Goal: Task Accomplishment & Management: Manage account settings

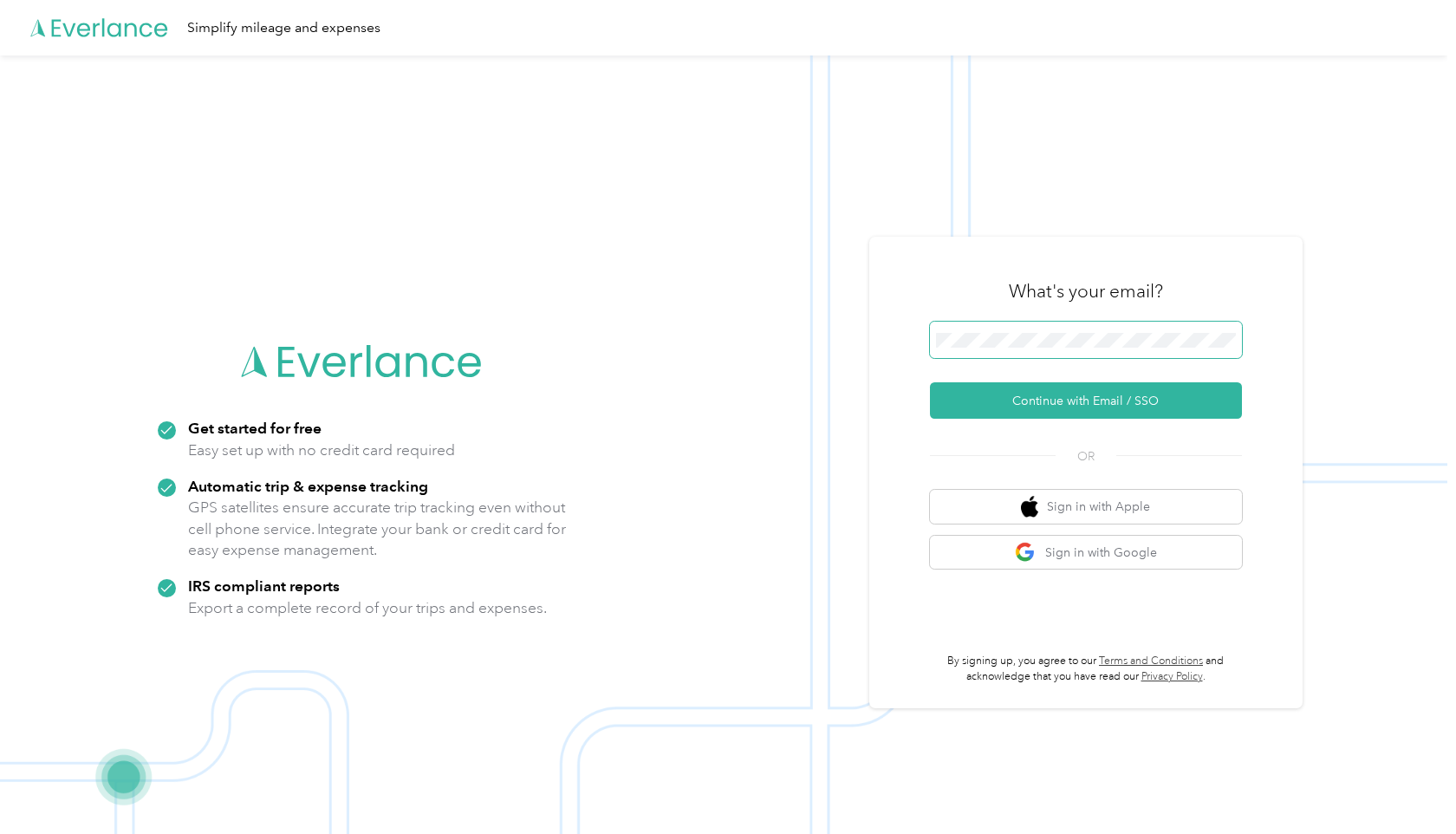
click at [930, 383] on button "Continue with Email / SSO" at bounding box center [1086, 401] width 312 height 37
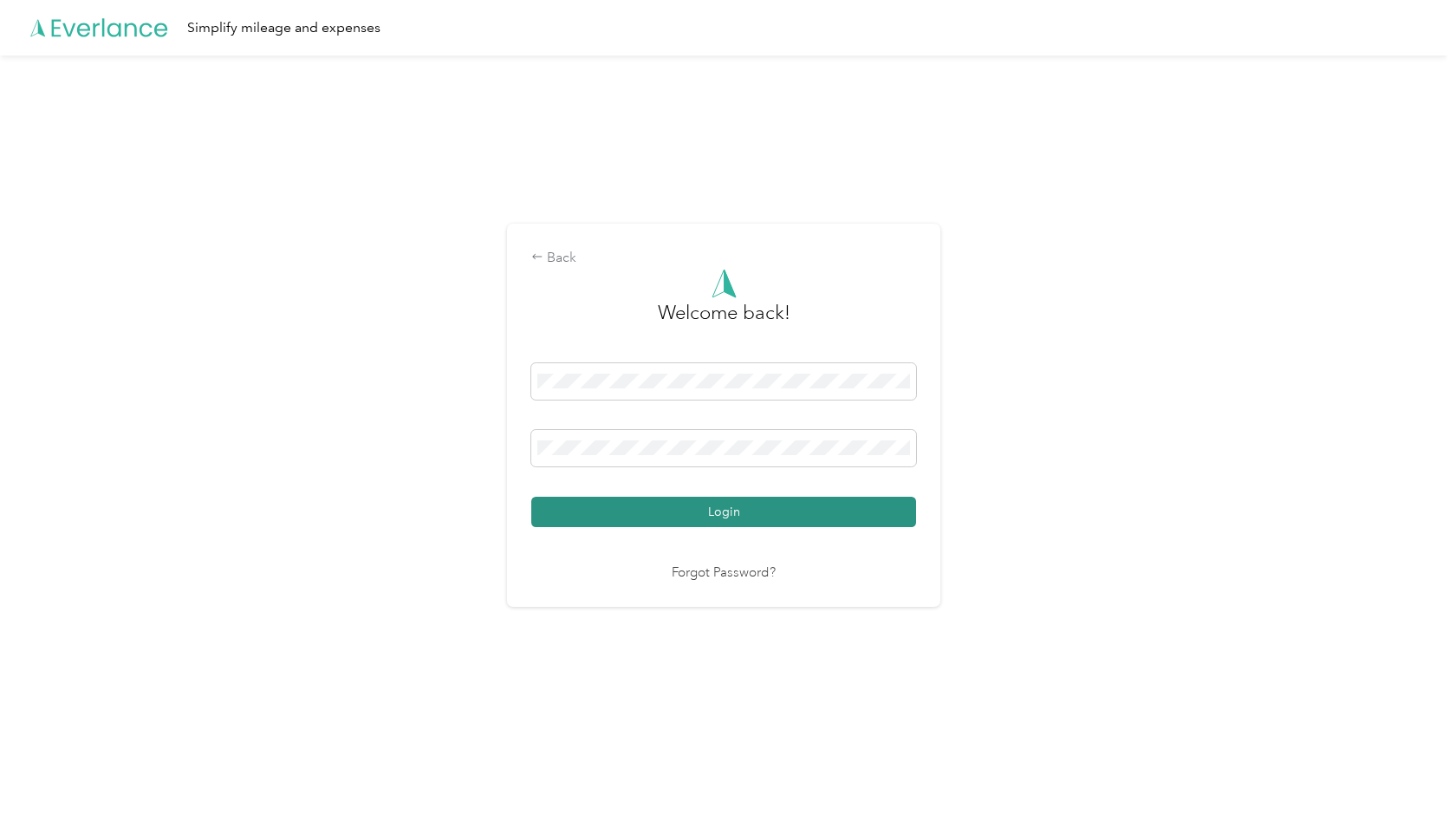
click at [752, 512] on button "Login" at bounding box center [724, 512] width 384 height 31
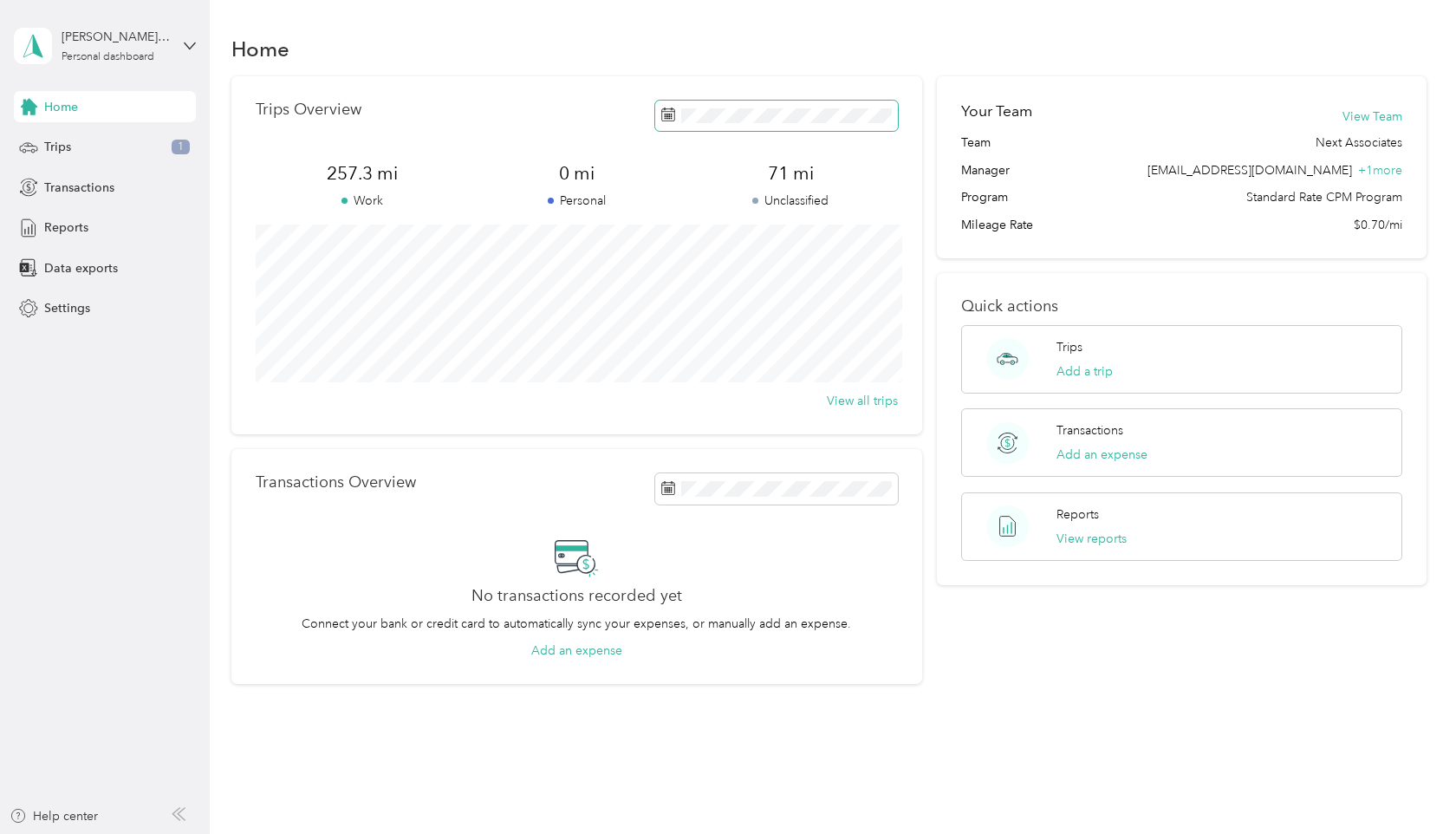
click at [672, 116] on rect at bounding box center [671, 117] width 2 height 2
click at [1375, 115] on button "View Team" at bounding box center [1372, 116] width 60 height 18
click at [692, 211] on icon at bounding box center [691, 215] width 17 height 17
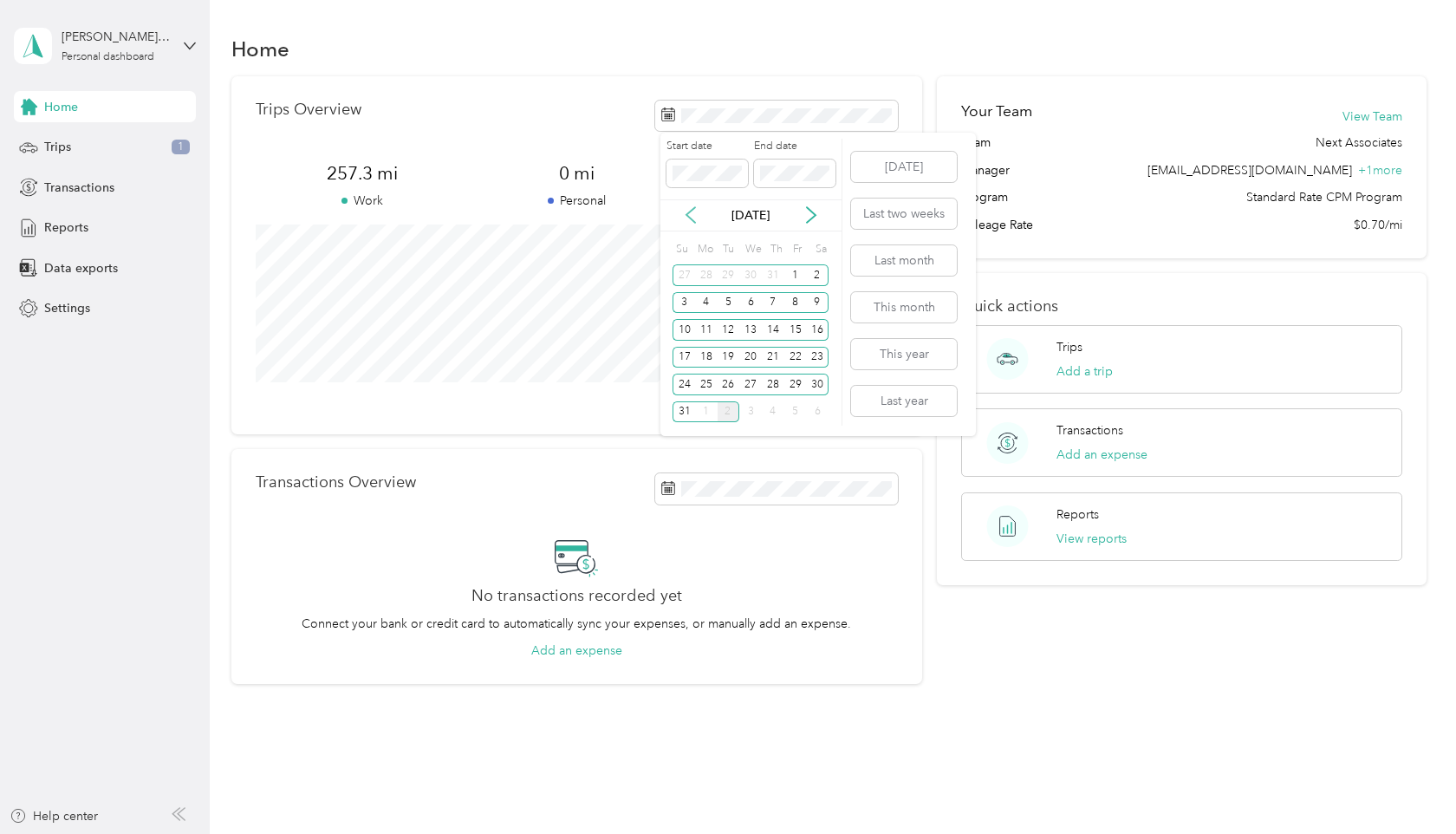
click at [692, 211] on icon at bounding box center [691, 215] width 17 height 17
click at [729, 272] on div "1" at bounding box center [729, 275] width 23 height 22
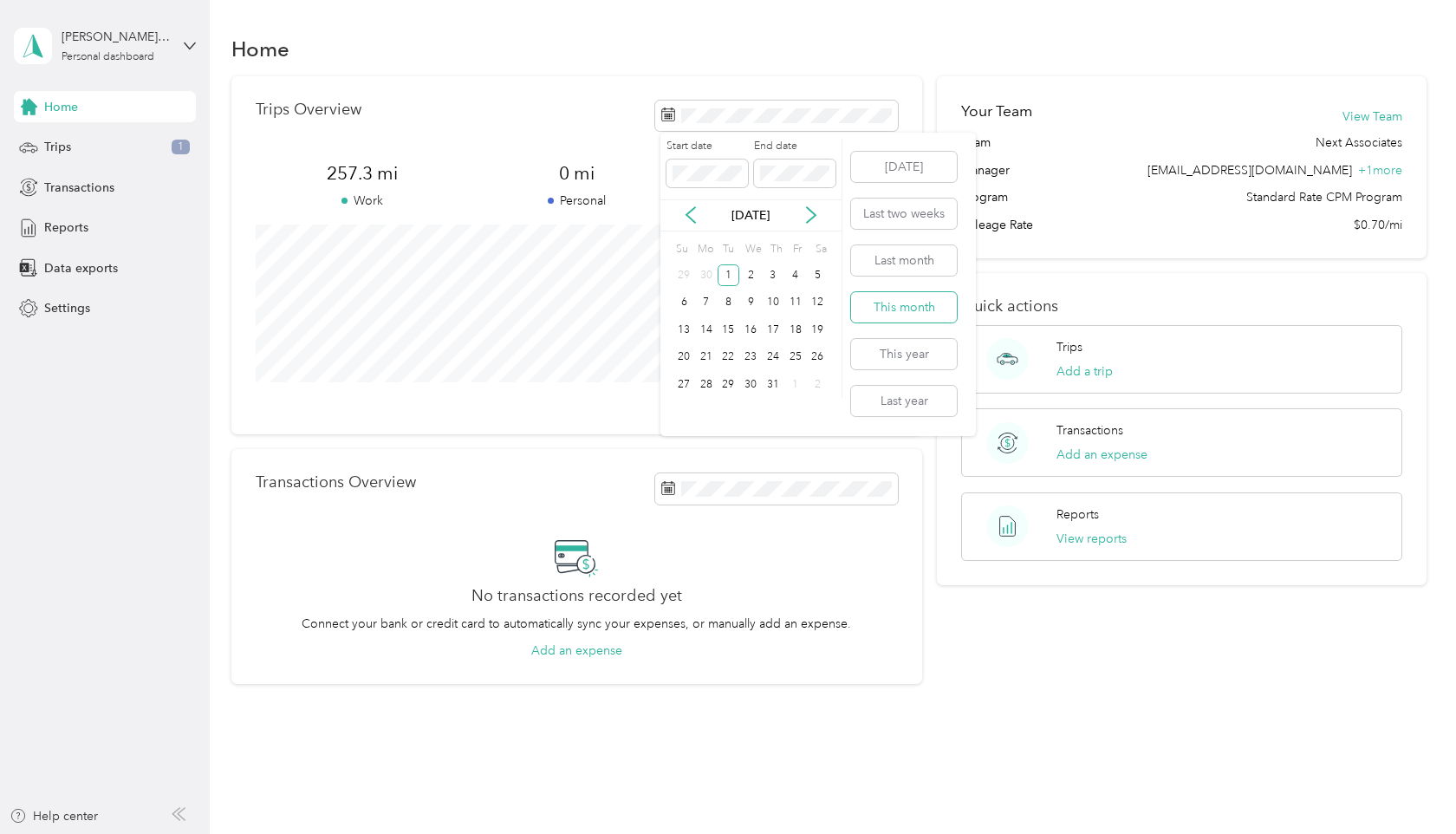
click at [882, 308] on button "This month" at bounding box center [903, 307] width 105 height 31
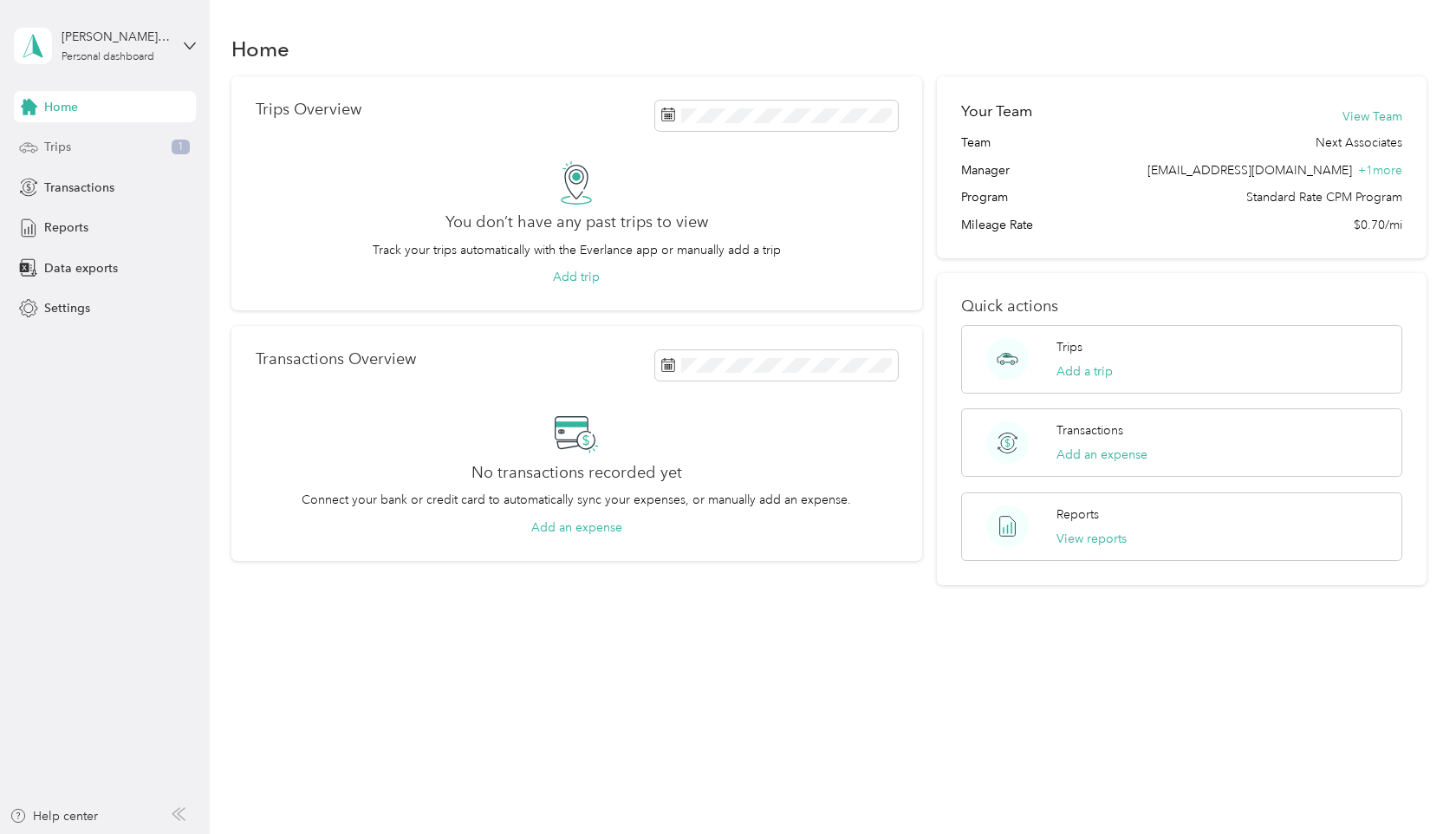
click at [55, 145] on span "Trips" at bounding box center [58, 146] width 27 height 18
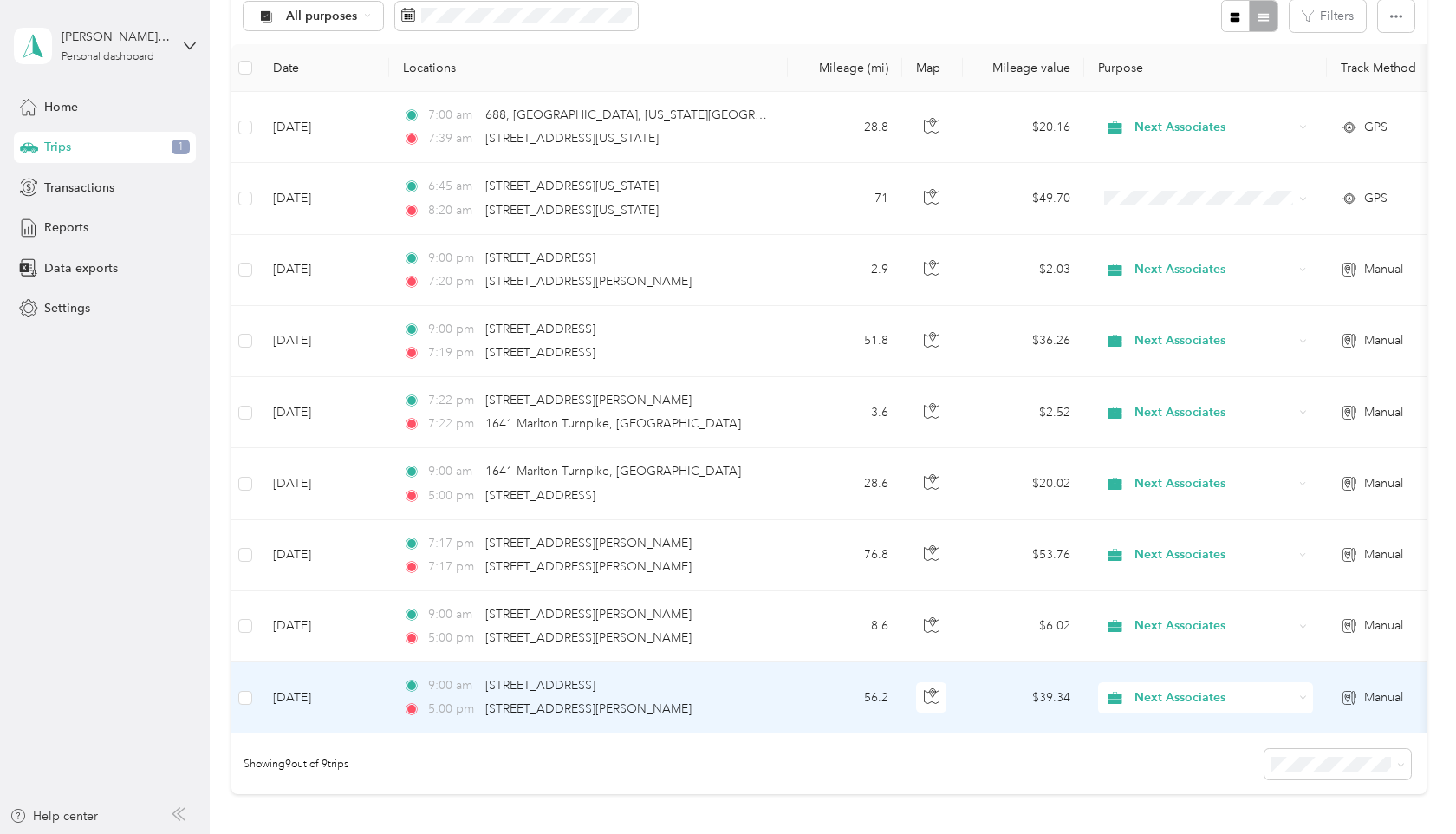
scroll to position [191, 0]
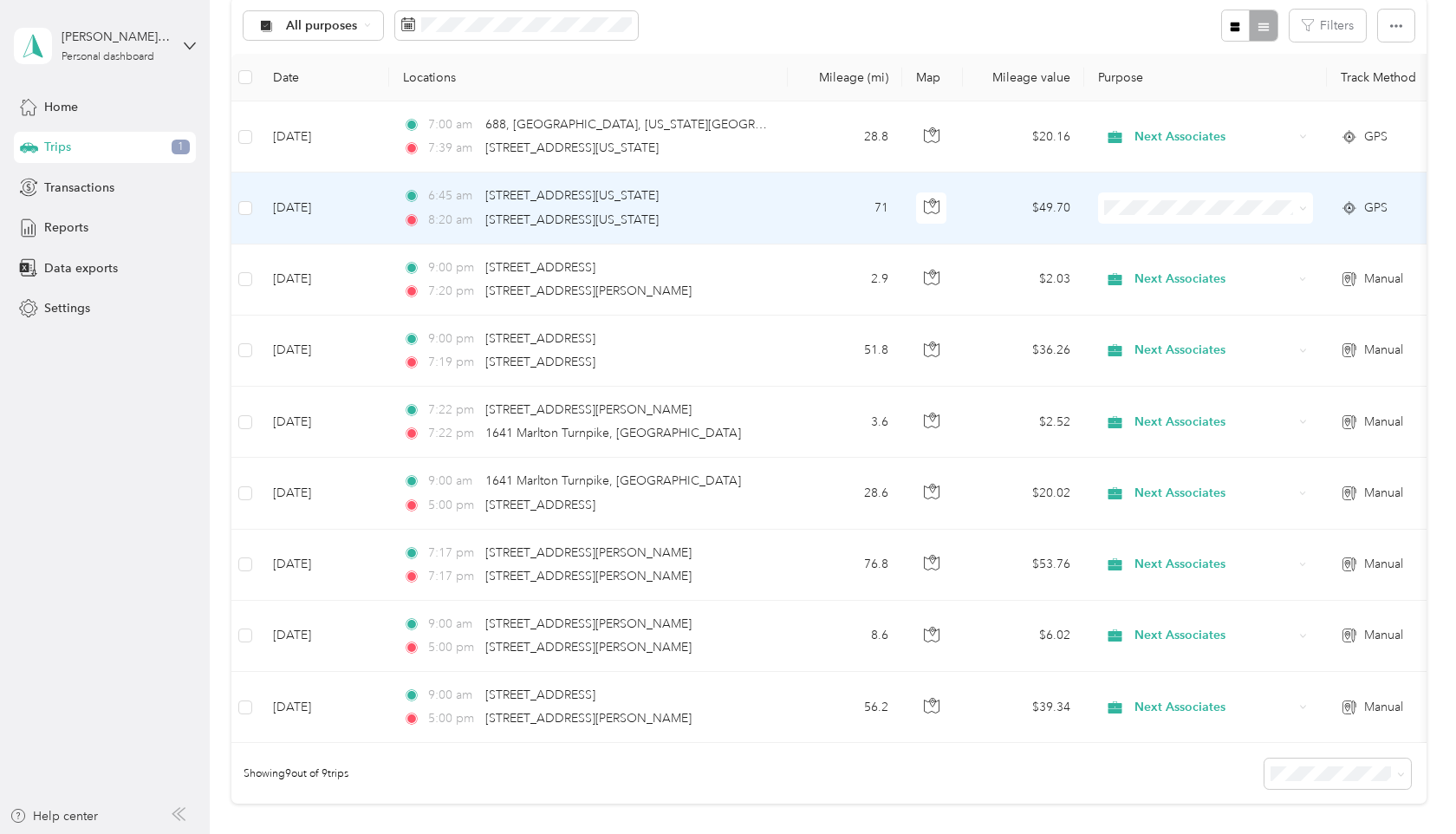
click at [1156, 243] on li "Next Associates" at bounding box center [1206, 240] width 215 height 31
click at [1126, 205] on span "Next Associates" at bounding box center [1199, 208] width 189 height 19
click at [1174, 240] on span "Next Associates" at bounding box center [1212, 240] width 140 height 18
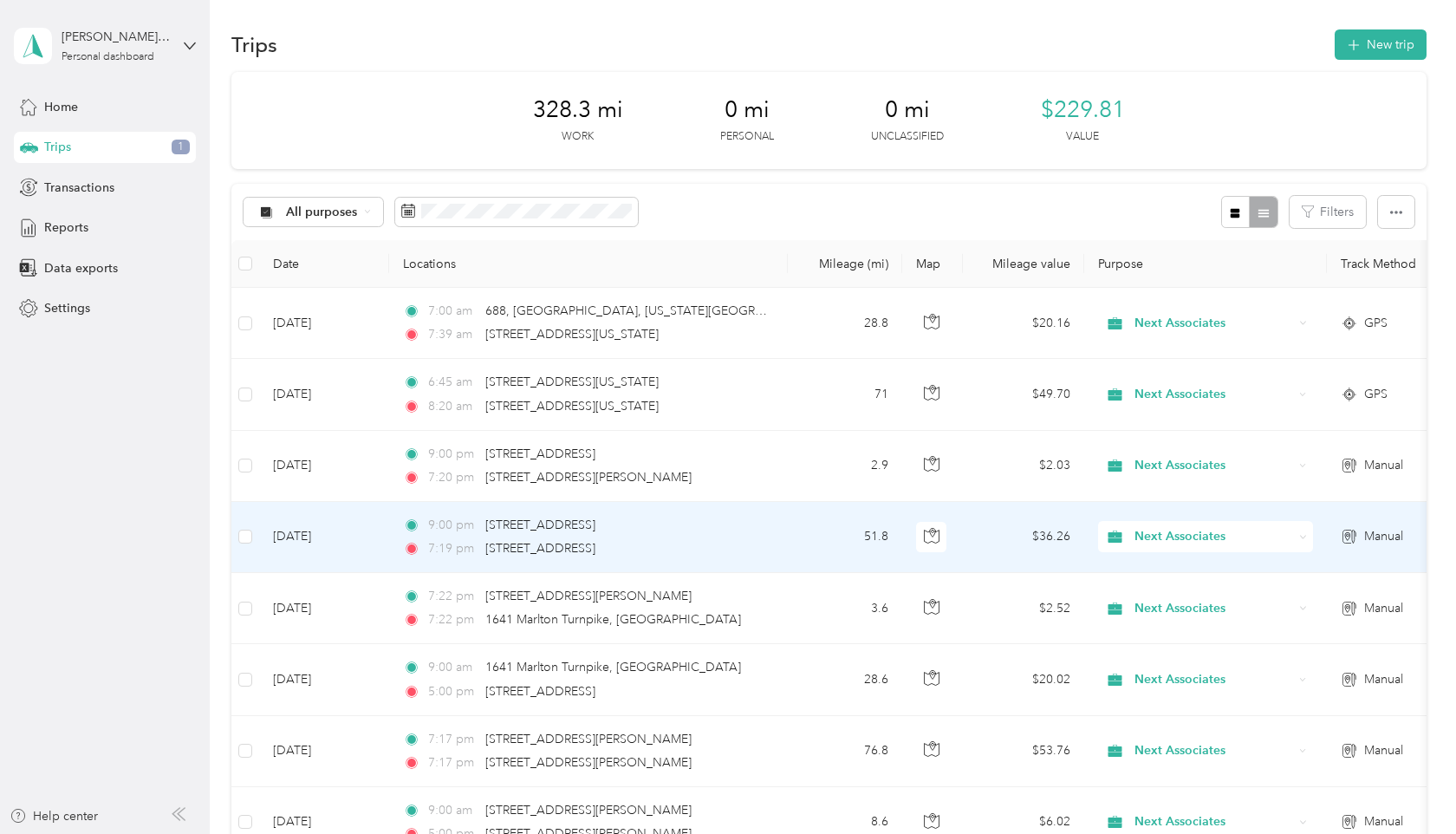
scroll to position [0, 0]
